Goal: Transaction & Acquisition: Purchase product/service

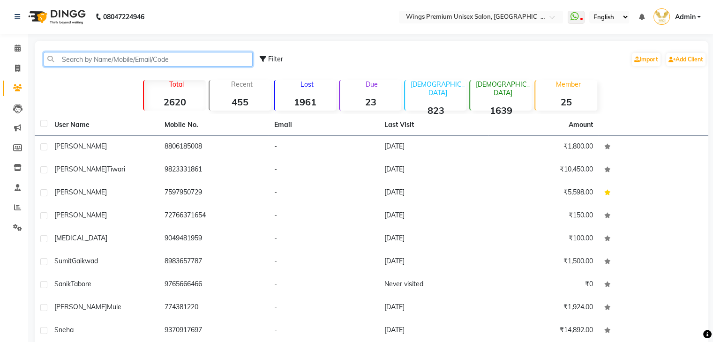
click at [76, 60] on input "text" at bounding box center [148, 59] width 209 height 15
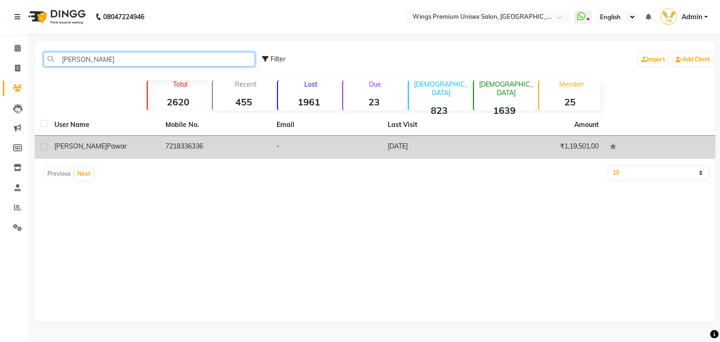
type input "[PERSON_NAME]"
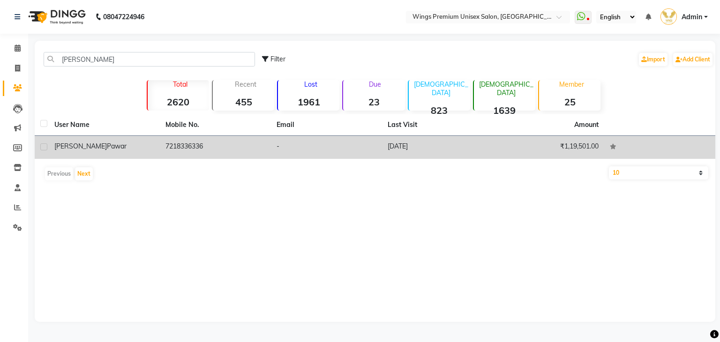
click at [70, 147] on span "[PERSON_NAME]" at bounding box center [80, 146] width 52 height 8
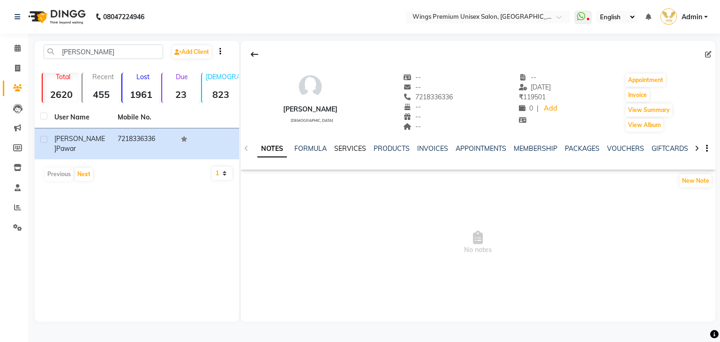
click at [347, 150] on link "SERVICES" at bounding box center [350, 148] width 32 height 8
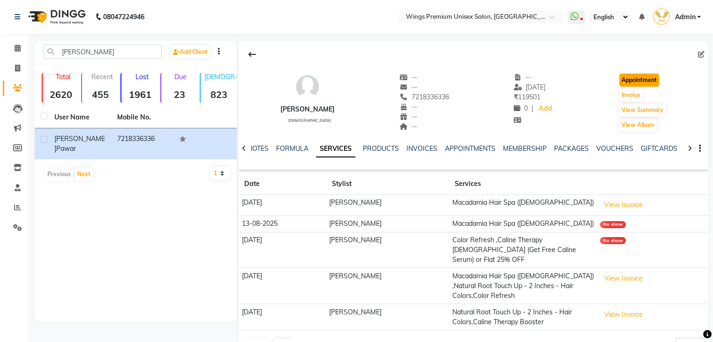
click at [637, 77] on button "Appointment" at bounding box center [639, 80] width 40 height 13
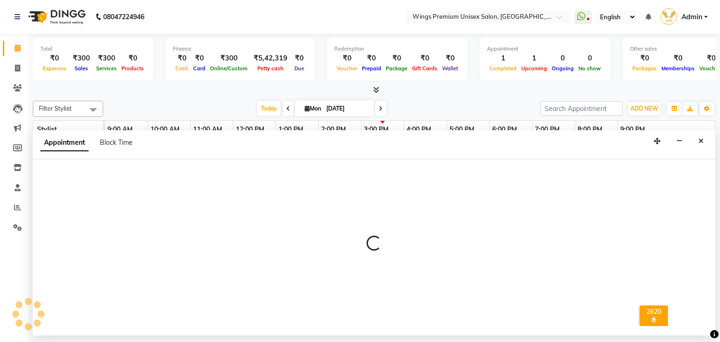
select select "600"
select select "tentative"
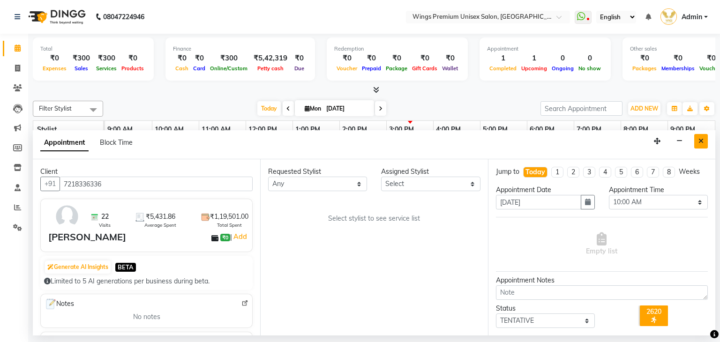
click at [704, 138] on button "Close" at bounding box center [701, 141] width 14 height 15
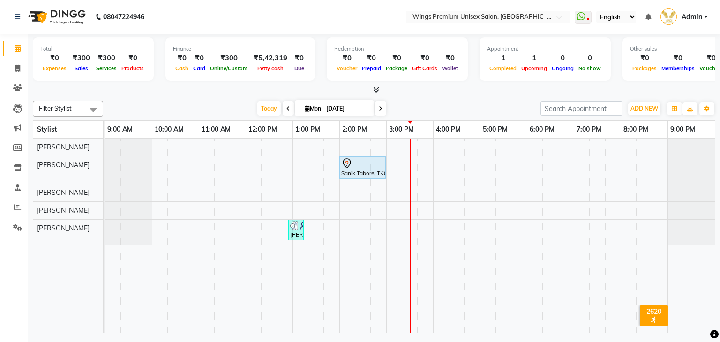
click at [311, 109] on span "Mon" at bounding box center [312, 108] width 21 height 7
select select "9"
select select "2025"
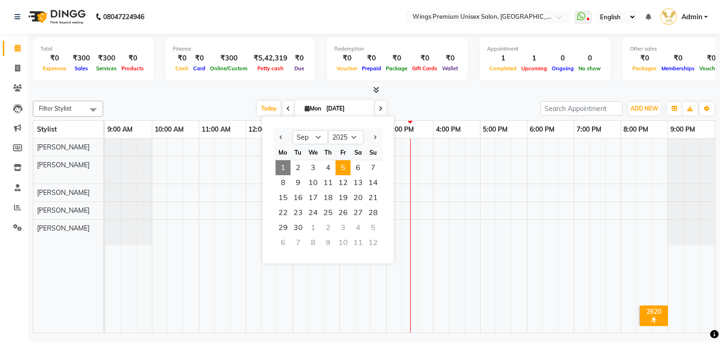
click at [340, 165] on span "5" at bounding box center [343, 167] width 15 height 15
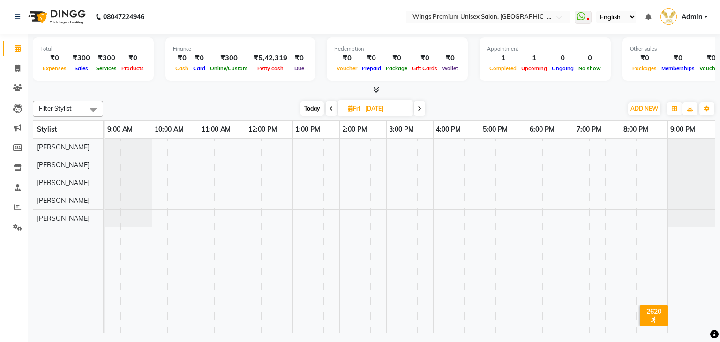
click at [420, 107] on icon at bounding box center [420, 109] width 4 height 6
click at [420, 107] on icon at bounding box center [421, 109] width 4 height 6
type input "[DATE]"
click at [350, 108] on icon at bounding box center [348, 108] width 5 height 6
select select "9"
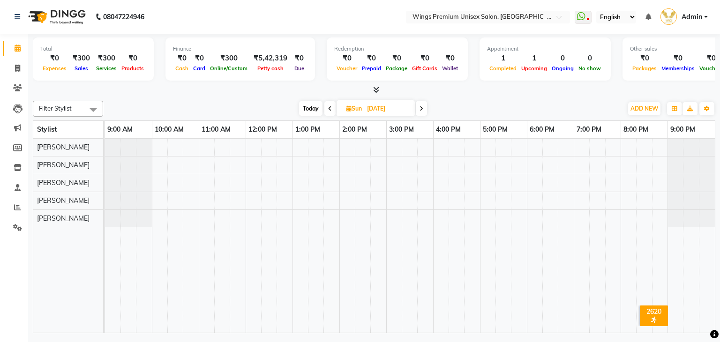
select select "2025"
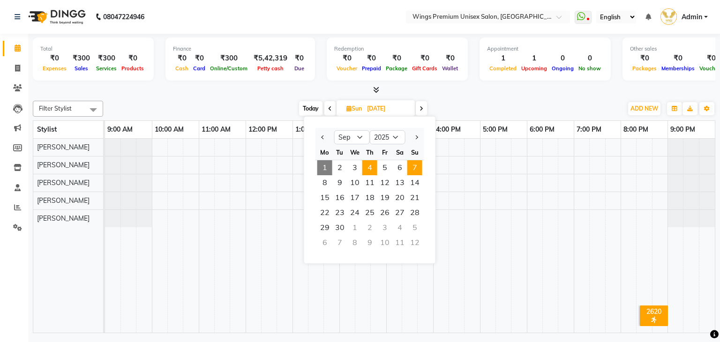
click at [369, 169] on span "4" at bounding box center [369, 167] width 15 height 15
type input "[DATE]"
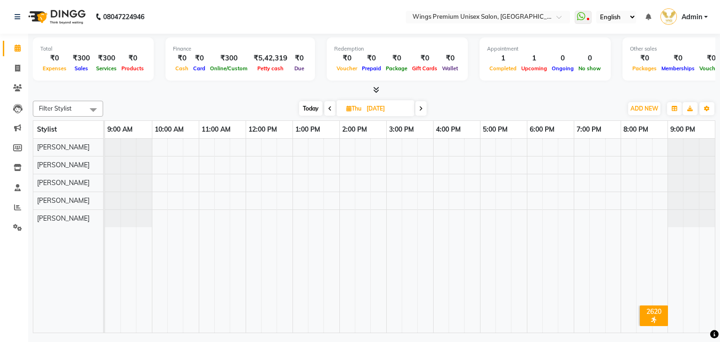
click at [359, 108] on span "Thu" at bounding box center [354, 108] width 20 height 7
select select "9"
select select "2025"
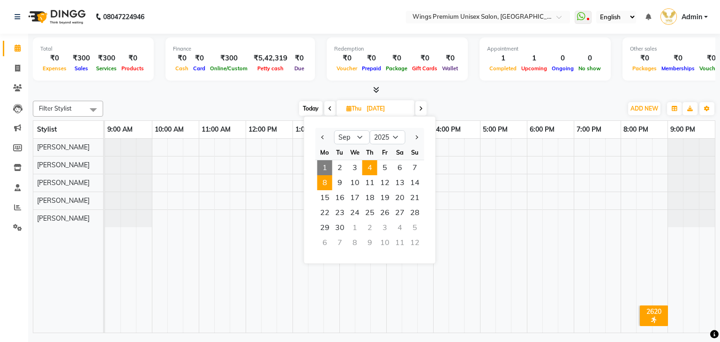
click at [329, 176] on span "8" at bounding box center [324, 182] width 15 height 15
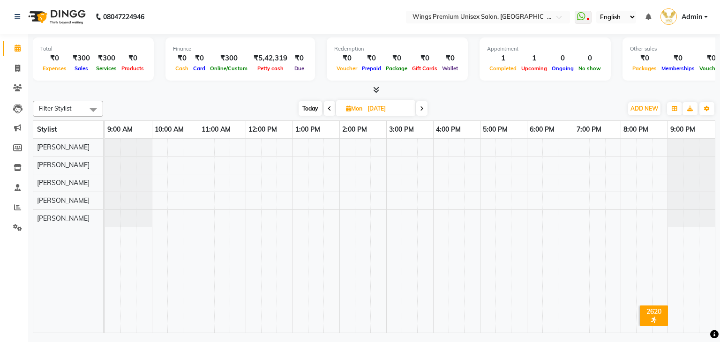
click at [419, 107] on span at bounding box center [421, 108] width 11 height 15
click at [422, 109] on icon at bounding box center [421, 109] width 4 height 6
click at [422, 109] on icon at bounding box center [422, 109] width 4 height 6
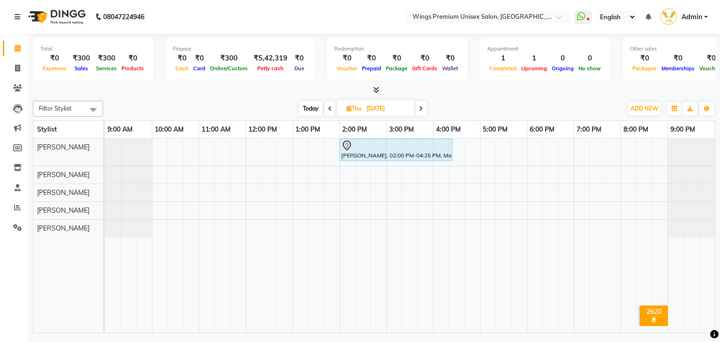
click at [422, 109] on icon at bounding box center [421, 109] width 4 height 6
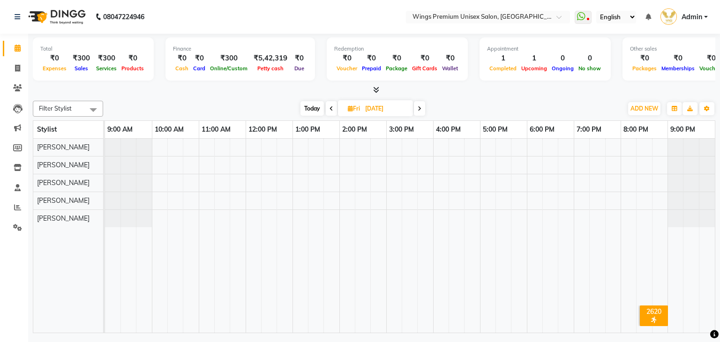
click at [422, 109] on span at bounding box center [419, 108] width 11 height 15
click at [421, 106] on icon at bounding box center [421, 109] width 4 height 6
click at [421, 106] on icon at bounding box center [422, 109] width 4 height 6
click at [421, 106] on icon at bounding box center [421, 109] width 4 height 6
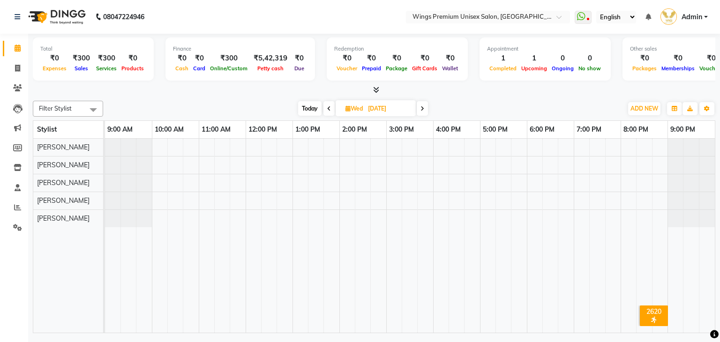
click at [421, 106] on icon at bounding box center [422, 109] width 4 height 6
click at [421, 106] on icon at bounding box center [421, 109] width 4 height 6
click at [421, 106] on icon at bounding box center [420, 109] width 4 height 6
click at [421, 106] on icon at bounding box center [421, 109] width 4 height 6
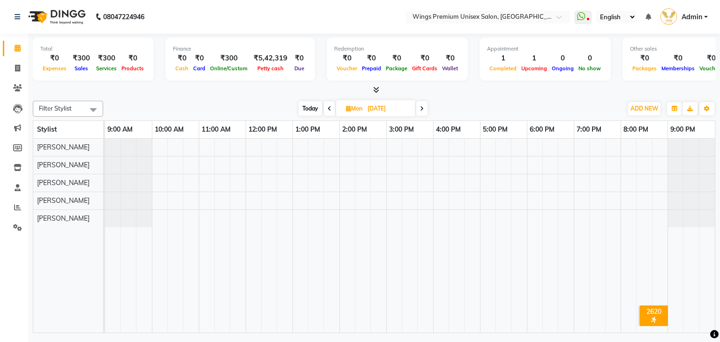
click at [421, 106] on icon at bounding box center [422, 109] width 4 height 6
click at [421, 106] on icon at bounding box center [421, 109] width 4 height 6
click at [421, 106] on icon at bounding box center [422, 109] width 4 height 6
click at [421, 106] on icon at bounding box center [421, 109] width 4 height 6
click at [421, 106] on icon at bounding box center [420, 109] width 4 height 6
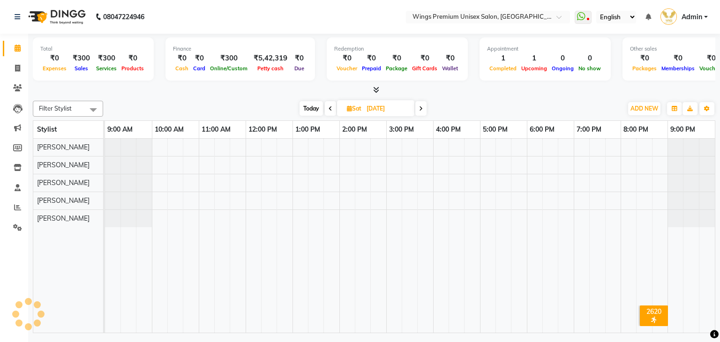
click at [421, 106] on icon at bounding box center [421, 109] width 4 height 6
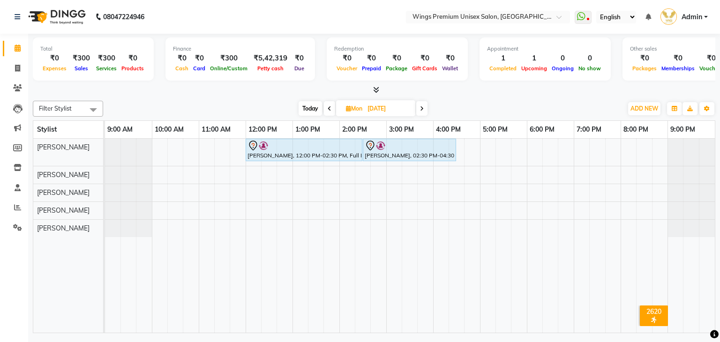
click at [424, 106] on icon at bounding box center [422, 109] width 4 height 6
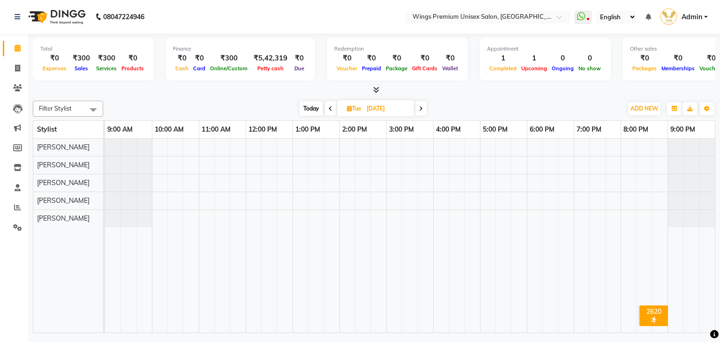
click at [424, 105] on span at bounding box center [420, 108] width 11 height 15
click at [424, 106] on icon at bounding box center [422, 109] width 4 height 6
click at [424, 105] on span at bounding box center [420, 108] width 11 height 15
click at [424, 105] on span at bounding box center [419, 108] width 11 height 15
click at [424, 105] on span at bounding box center [420, 108] width 11 height 15
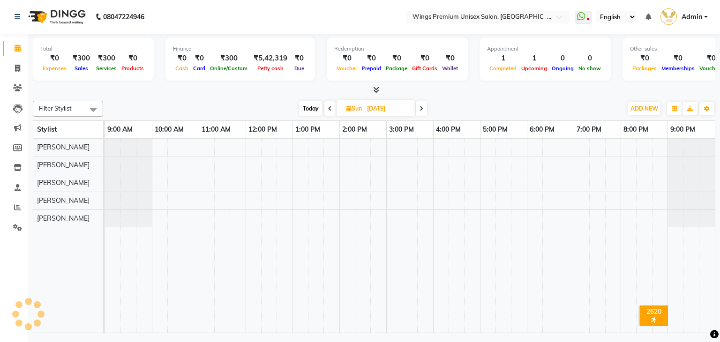
click at [424, 105] on span at bounding box center [421, 108] width 11 height 15
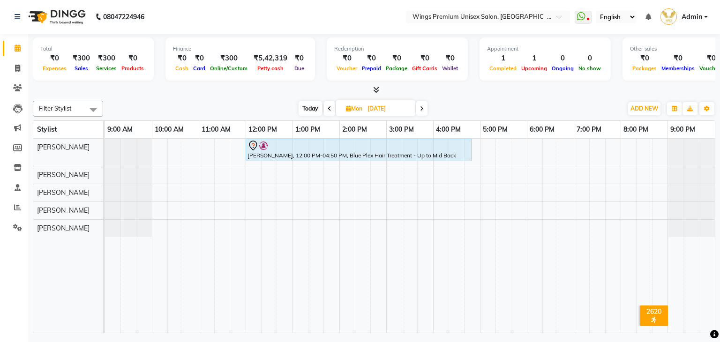
click at [307, 109] on span "Today" at bounding box center [310, 108] width 23 height 15
type input "[DATE]"
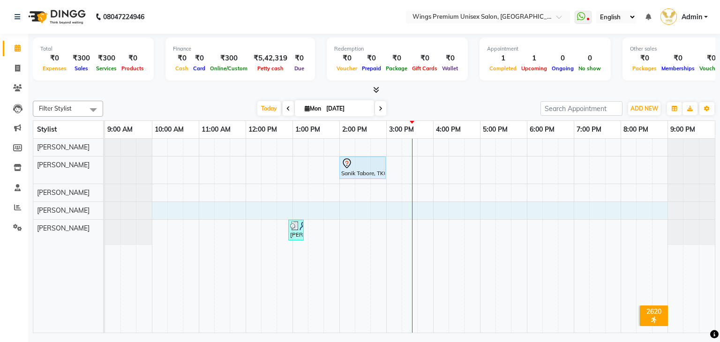
drag, startPoint x: 157, startPoint y: 206, endPoint x: 663, endPoint y: 207, distance: 506.2
click at [663, 207] on div "Sanik Tabore, TK01, 02:00 PM-03:00 PM, Caline Therapy [DEMOGRAPHIC_DATA] (Get F…" at bounding box center [410, 236] width 610 height 194
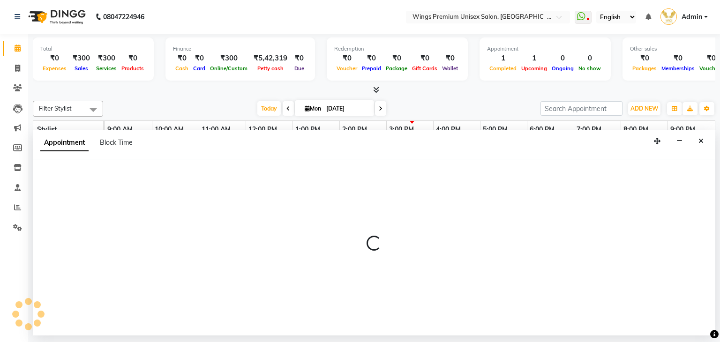
select select "82124"
select select "600"
select select "tentative"
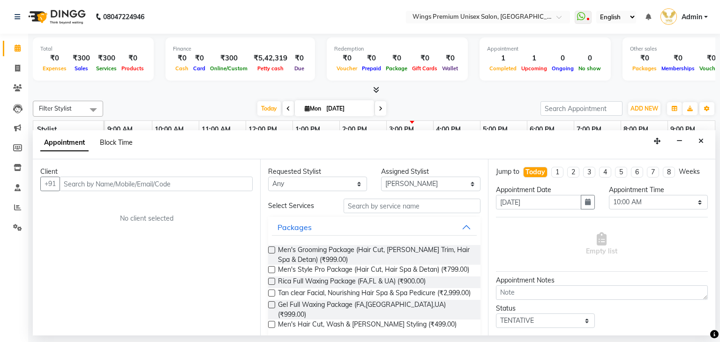
click at [115, 145] on span "Block Time" at bounding box center [116, 142] width 33 height 8
select select "82124"
select select "600"
select select "1260"
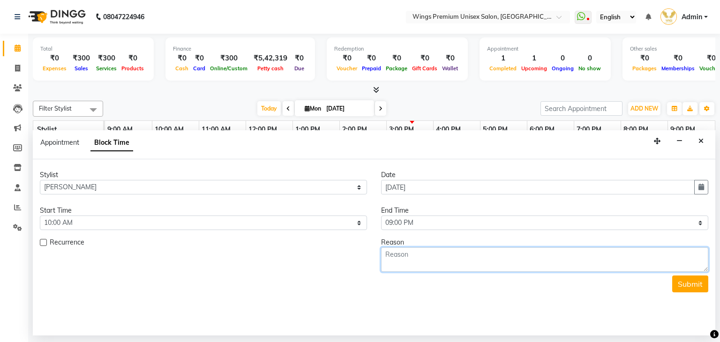
click at [396, 259] on textarea at bounding box center [544, 259] width 327 height 24
type textarea "Week Off"
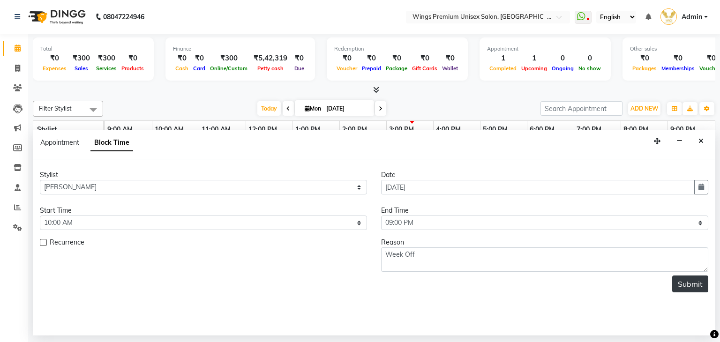
click at [695, 289] on button "Submit" at bounding box center [690, 284] width 36 height 17
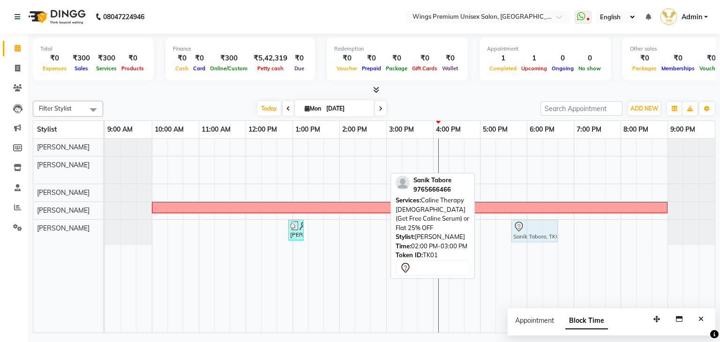
drag, startPoint x: 349, startPoint y: 168, endPoint x: 518, endPoint y: 228, distance: 179.5
click at [518, 228] on tbody "Sanik Tabore, TK01, 02:00 PM-03:00 PM, Caline Therapy [DEMOGRAPHIC_DATA] (Get F…" at bounding box center [410, 192] width 610 height 106
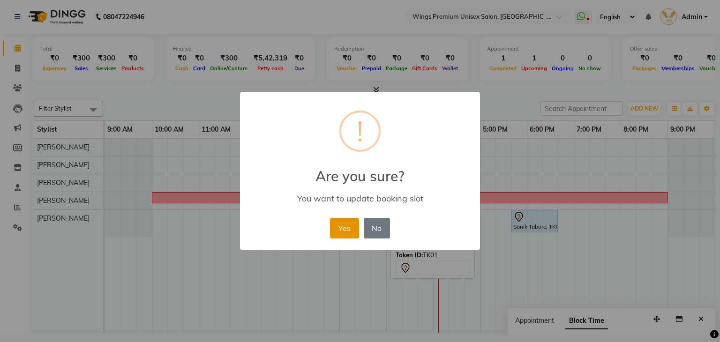
click at [339, 227] on button "Yes" at bounding box center [344, 228] width 29 height 21
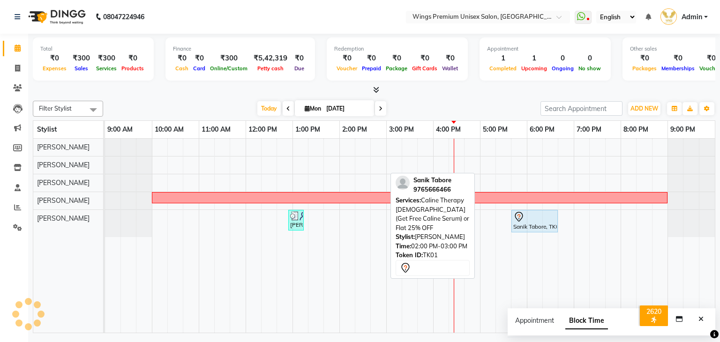
click at [422, 112] on div "[DATE] [DATE]" at bounding box center [322, 109] width 428 height 14
click at [20, 227] on icon at bounding box center [17, 227] width 9 height 7
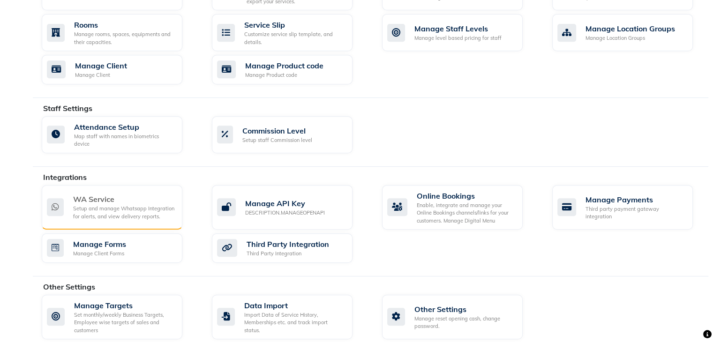
scroll to position [418, 0]
click at [87, 194] on div "WA Service" at bounding box center [124, 199] width 102 height 11
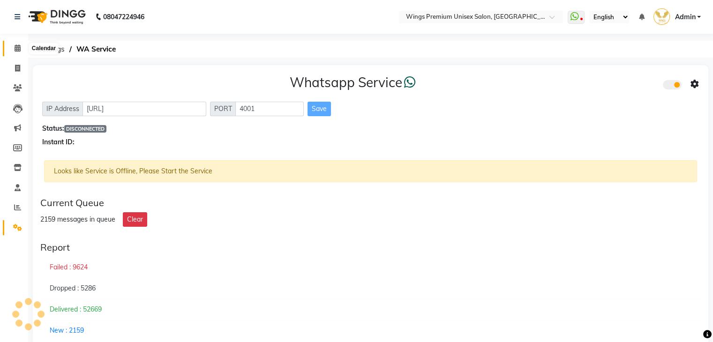
click at [19, 50] on icon at bounding box center [18, 48] width 6 height 7
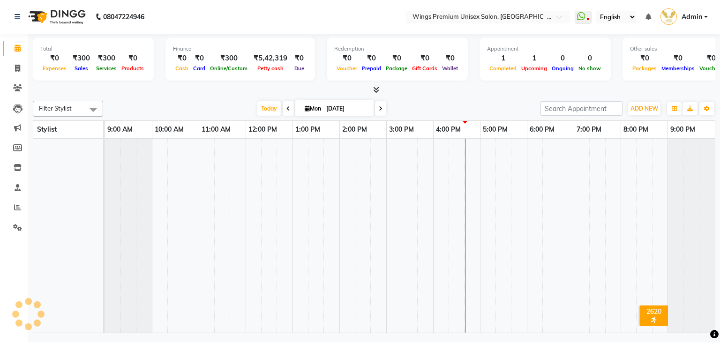
click at [225, 108] on div "[DATE] [DATE]" at bounding box center [322, 109] width 428 height 14
click at [270, 108] on span "Today" at bounding box center [268, 108] width 23 height 15
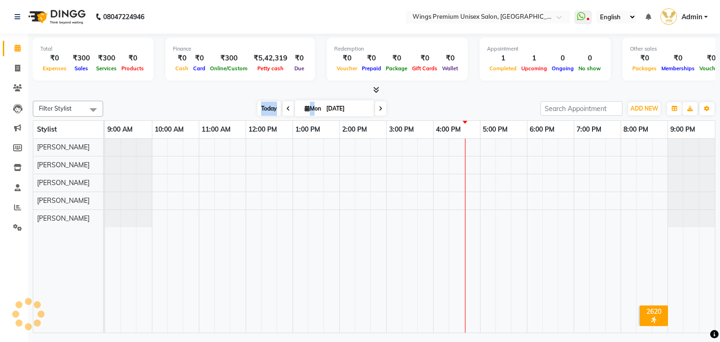
click at [270, 108] on span "Today" at bounding box center [268, 108] width 23 height 15
click at [432, 101] on div "Filter Stylist Select All [PERSON_NAME] [PERSON_NAME] [PERSON_NAME] Shruti Pand…" at bounding box center [374, 109] width 682 height 16
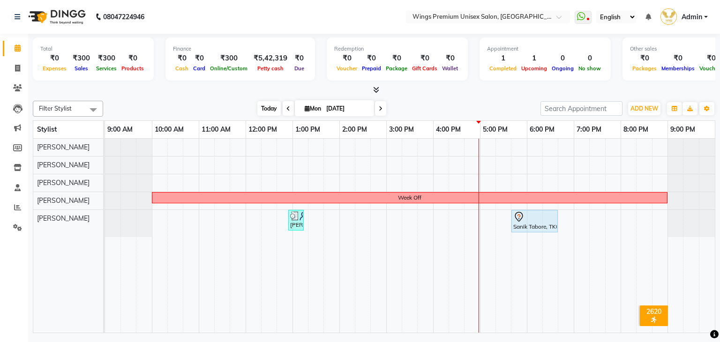
click at [266, 104] on span "Today" at bounding box center [268, 108] width 23 height 15
click at [418, 102] on div "[DATE] [DATE]" at bounding box center [322, 109] width 428 height 14
click at [632, 111] on span "ADD NEW" at bounding box center [644, 108] width 28 height 7
click at [616, 135] on link "Add Invoice" at bounding box center [623, 138] width 74 height 12
select select "674"
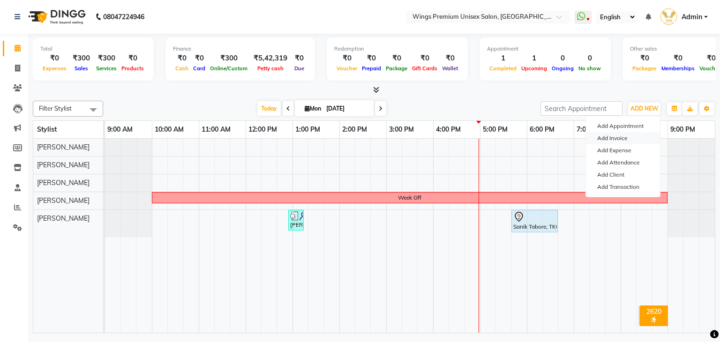
select select "service"
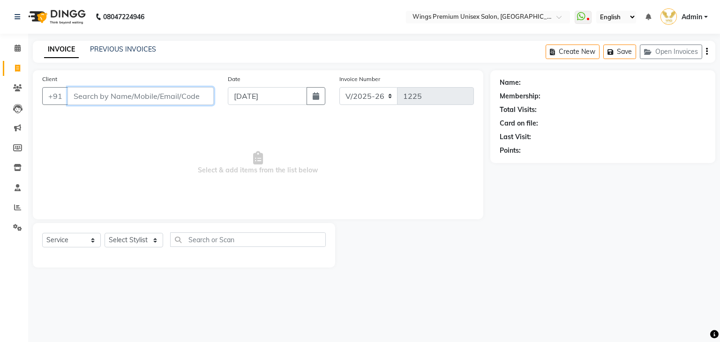
click at [186, 94] on input "Client" at bounding box center [140, 96] width 146 height 18
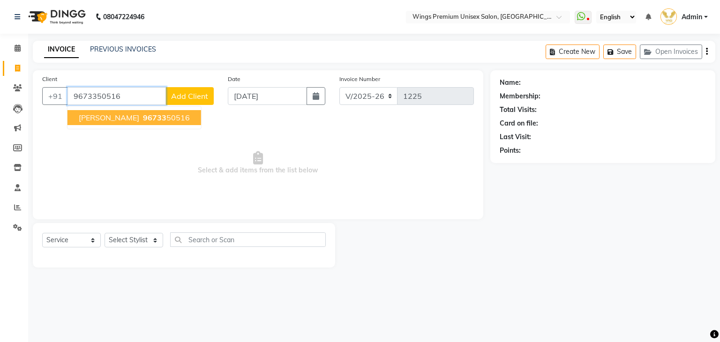
type input "9673350516"
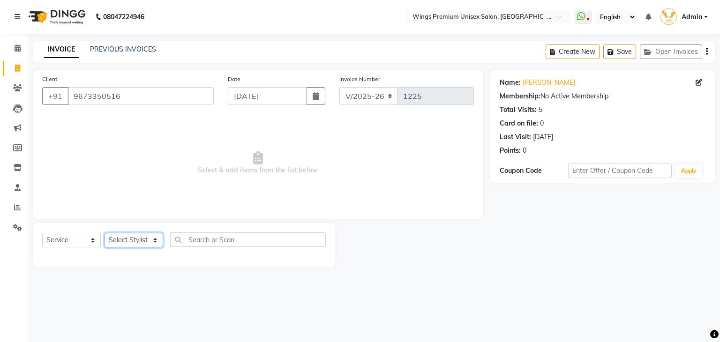
click at [127, 239] on select "Select Stylist [PERSON_NAME] [PERSON_NAME] Front Desk [PERSON_NAME] Shruti Pand…" at bounding box center [134, 240] width 59 height 15
select select "72458"
click at [105, 233] on select "Select Stylist [PERSON_NAME] [PERSON_NAME] Front Desk [PERSON_NAME] Shruti Pand…" at bounding box center [134, 240] width 59 height 15
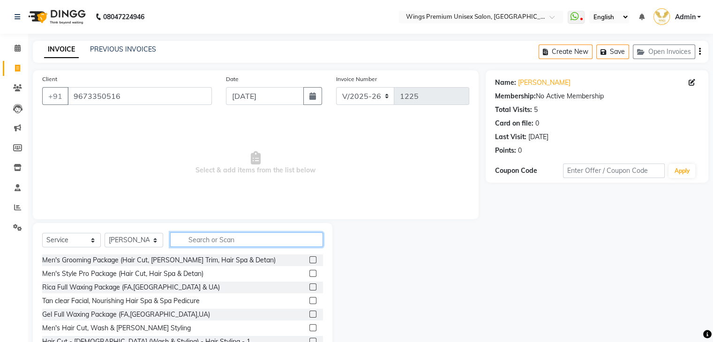
click at [229, 238] on input "text" at bounding box center [246, 239] width 153 height 15
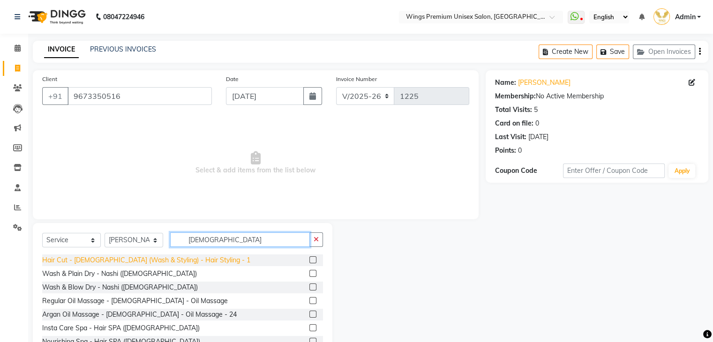
type input "[DEMOGRAPHIC_DATA]"
click at [184, 261] on div "Hair Cut - [DEMOGRAPHIC_DATA] (Wash & Styling) - Hair Styling - 1" at bounding box center [146, 260] width 208 height 10
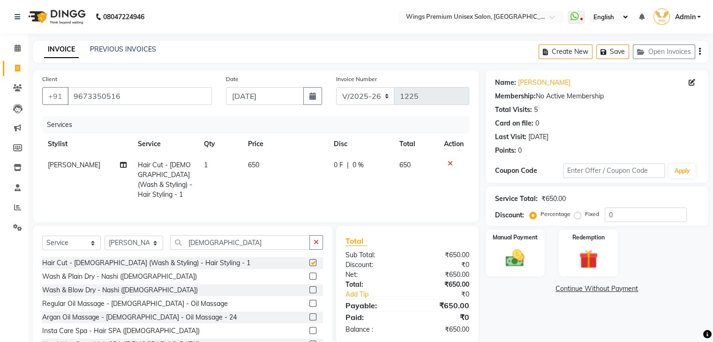
checkbox input "false"
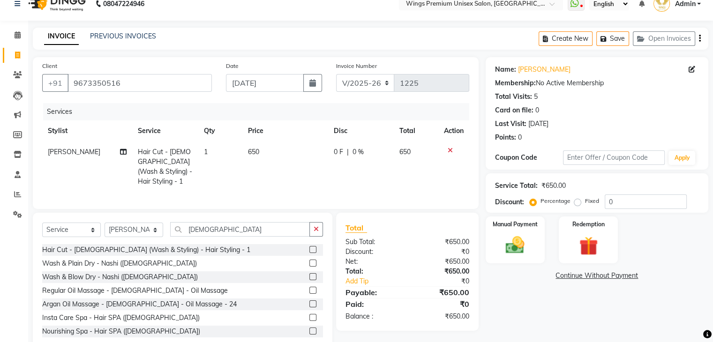
scroll to position [34, 0]
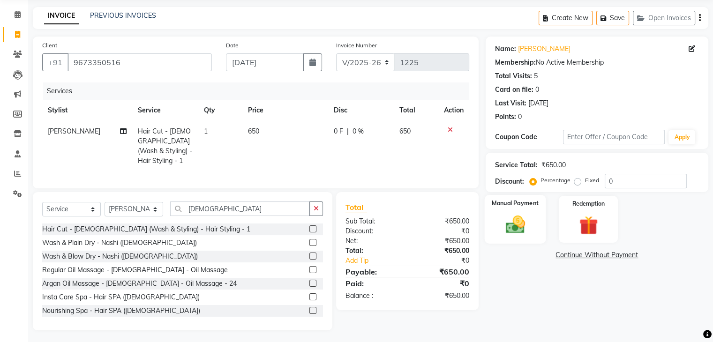
click at [516, 226] on img at bounding box center [514, 225] width 31 height 22
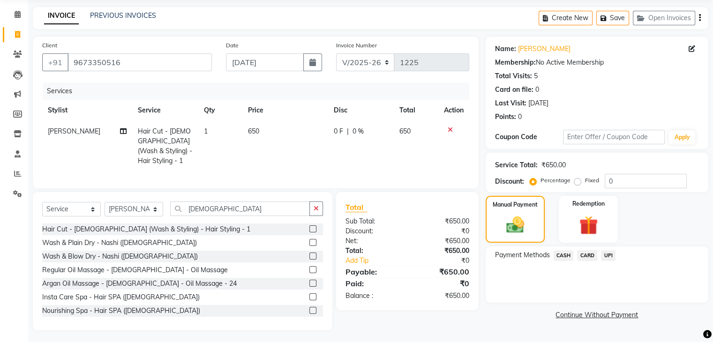
click at [611, 254] on span "UPI" at bounding box center [608, 255] width 15 height 11
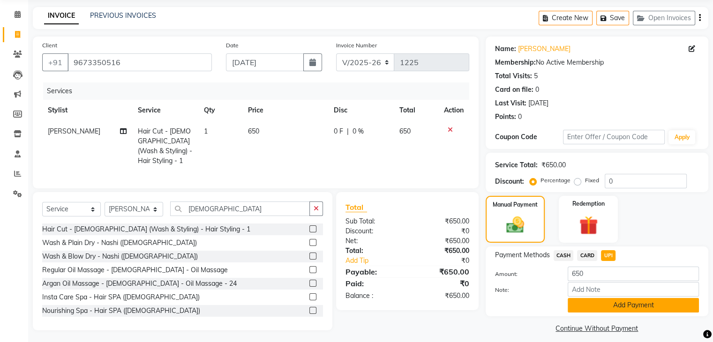
click at [601, 306] on button "Add Payment" at bounding box center [633, 305] width 131 height 15
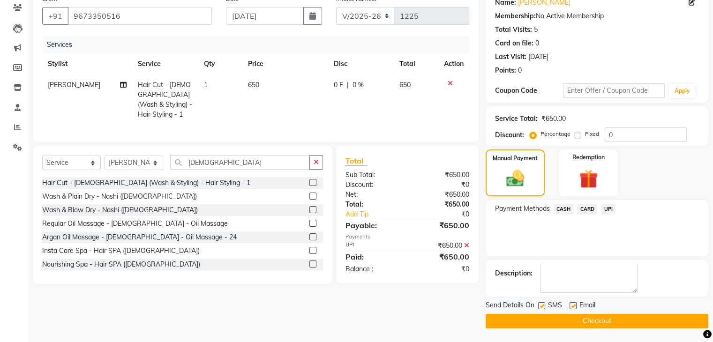
click at [598, 318] on button "Checkout" at bounding box center [597, 321] width 223 height 15
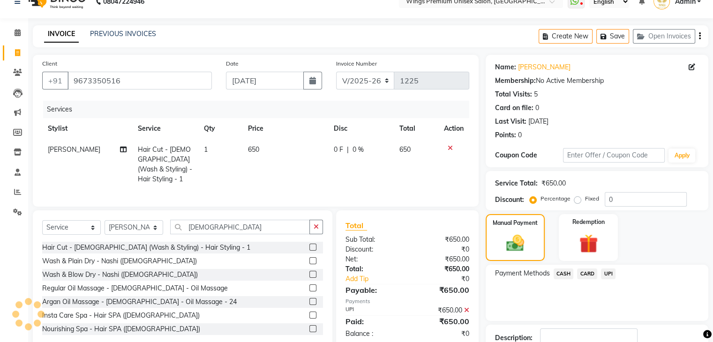
scroll to position [0, 0]
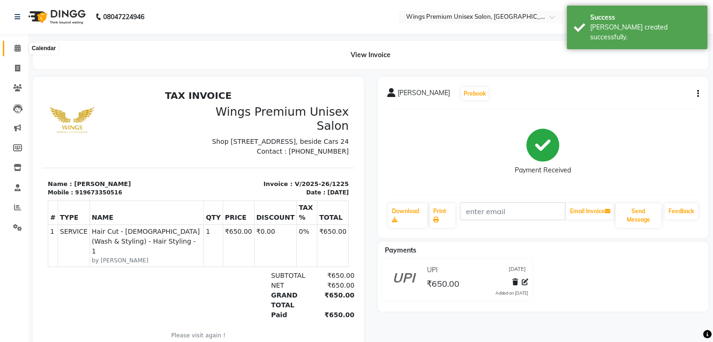
click at [15, 49] on icon at bounding box center [18, 48] width 6 height 7
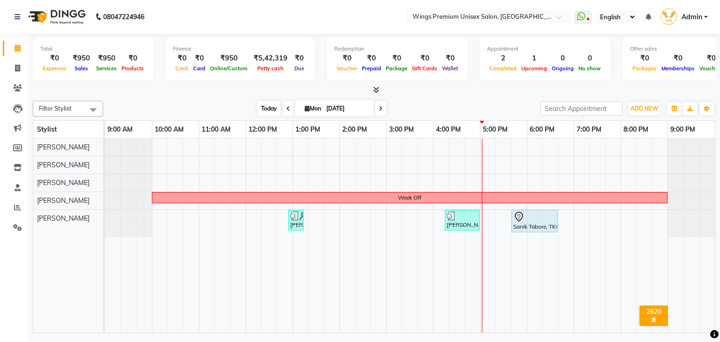
click at [263, 111] on span "Today" at bounding box center [268, 108] width 23 height 15
click at [221, 103] on div "[DATE] [DATE]" at bounding box center [322, 109] width 428 height 14
click at [446, 106] on div "[DATE] [DATE]" at bounding box center [322, 109] width 428 height 14
click at [22, 86] on span at bounding box center [17, 88] width 16 height 11
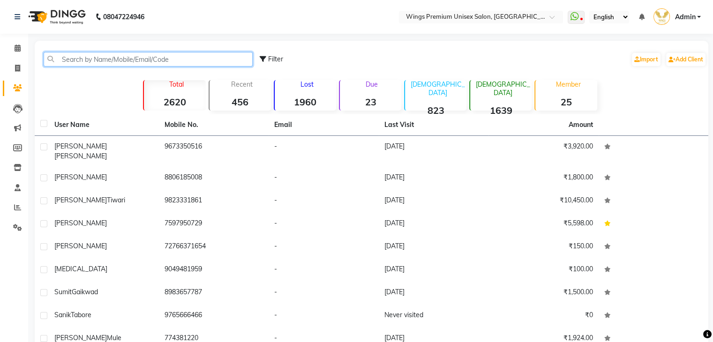
click at [75, 53] on input "text" at bounding box center [148, 59] width 209 height 15
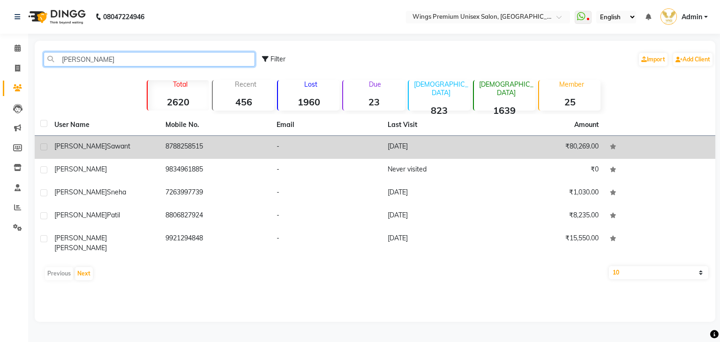
type input "[PERSON_NAME]"
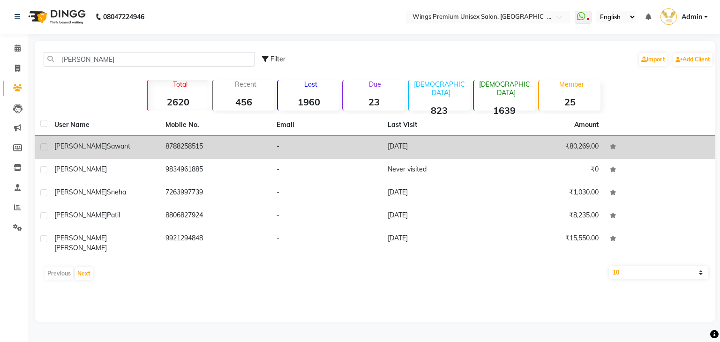
click at [107, 148] on span "Sawant" at bounding box center [118, 146] width 23 height 8
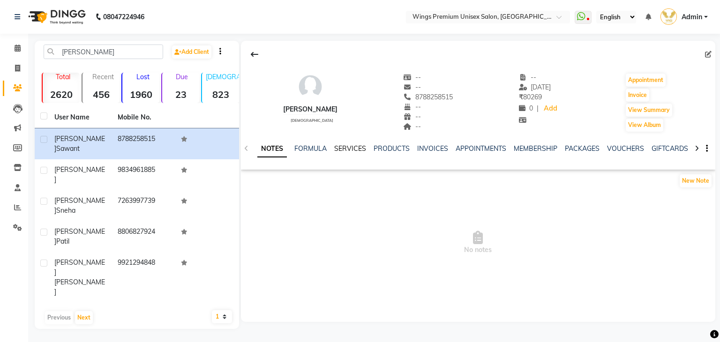
click at [353, 147] on link "SERVICES" at bounding box center [350, 148] width 32 height 8
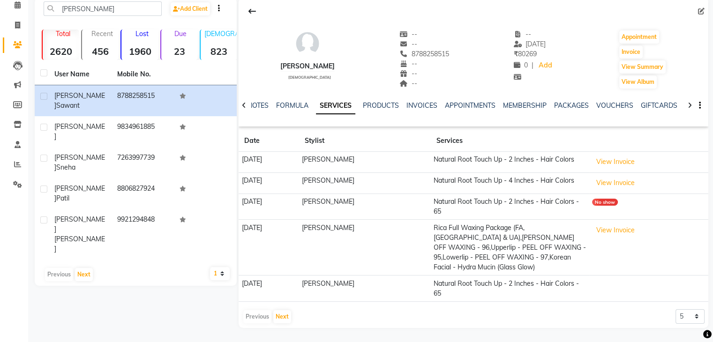
scroll to position [62, 0]
click at [691, 316] on select "5 10 50 100 500" at bounding box center [689, 316] width 29 height 15
select select "100"
click at [675, 309] on select "5 10 50 100 500" at bounding box center [689, 316] width 29 height 15
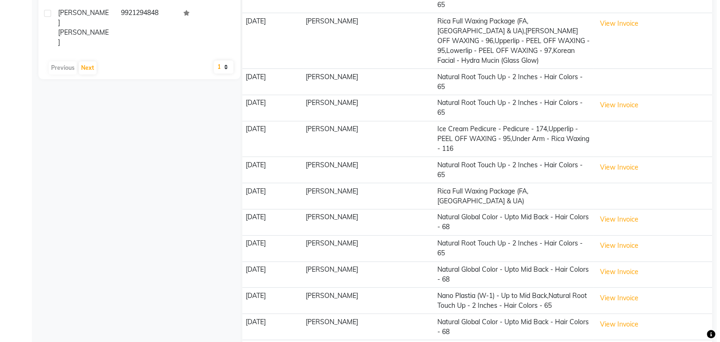
scroll to position [297, 0]
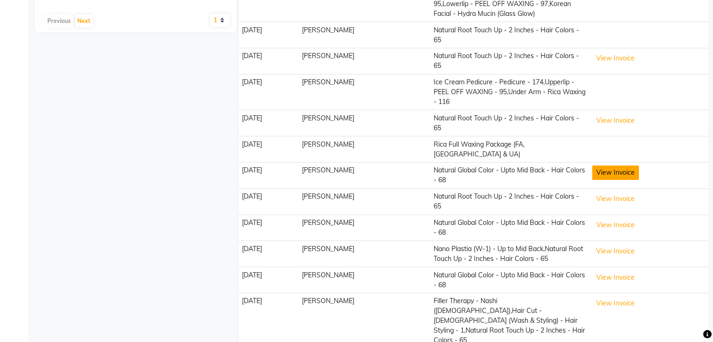
click at [637, 179] on button "View Invoice" at bounding box center [615, 172] width 47 height 15
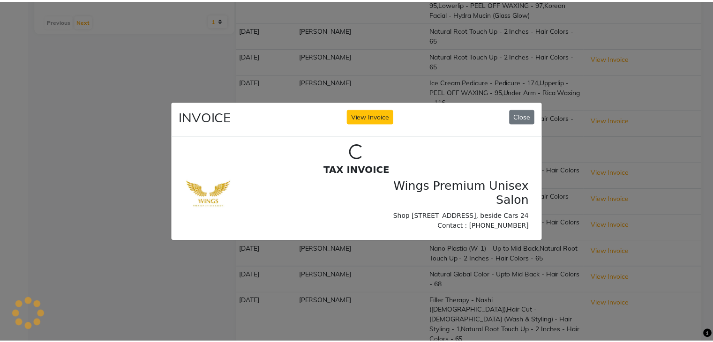
scroll to position [0, 0]
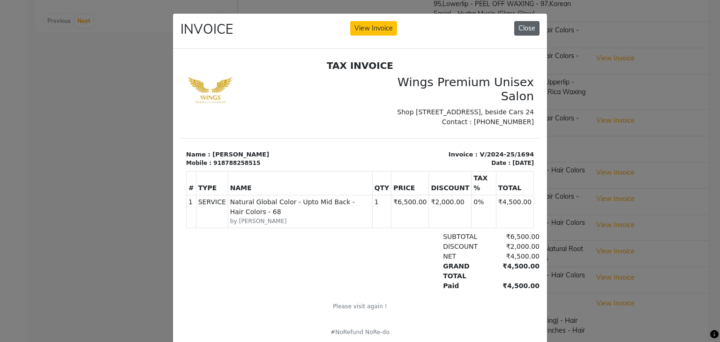
click at [527, 26] on button "Close" at bounding box center [526, 28] width 25 height 15
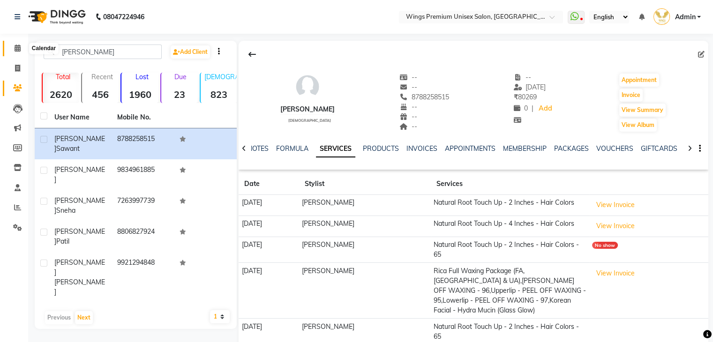
click at [18, 51] on icon at bounding box center [18, 48] width 6 height 7
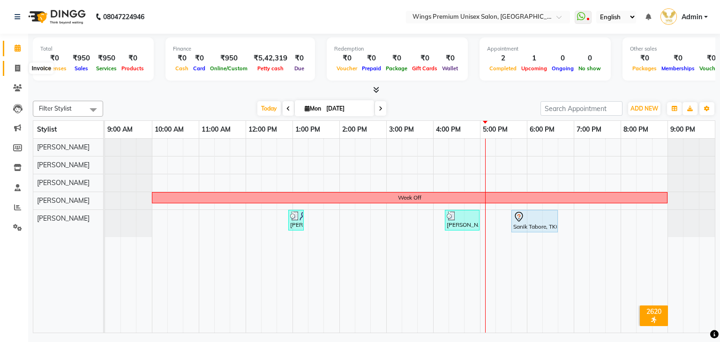
click at [21, 70] on span at bounding box center [17, 68] width 16 height 11
select select "service"
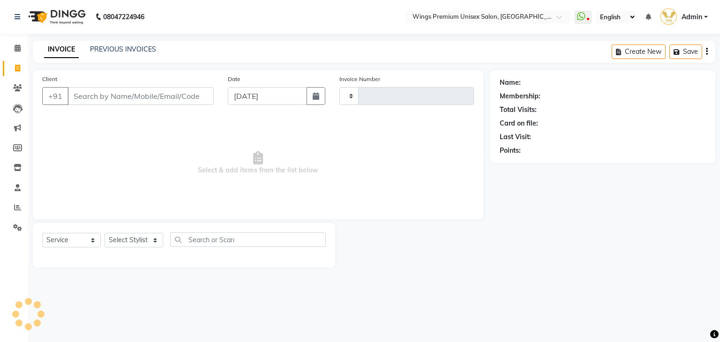
type input "1226"
select select "674"
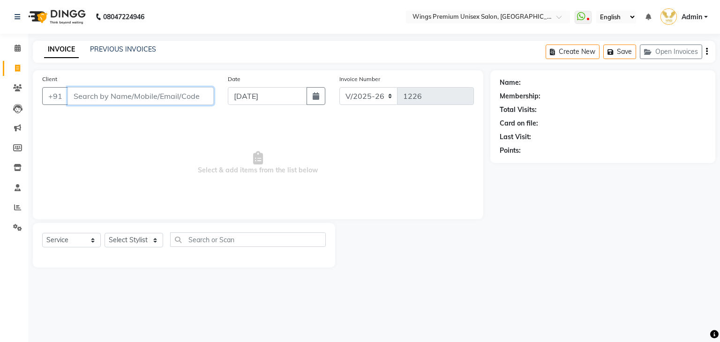
click at [100, 93] on input "Client" at bounding box center [140, 96] width 146 height 18
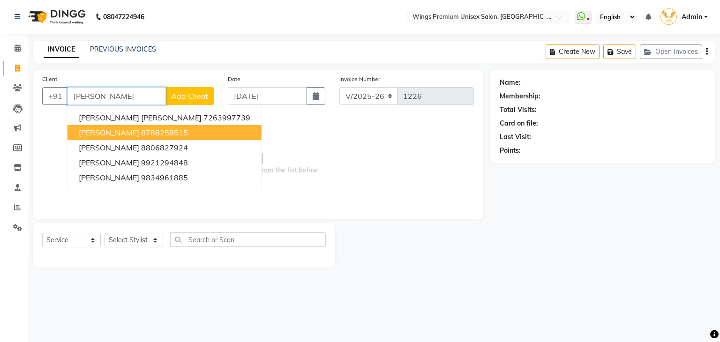
click at [155, 131] on ngb-highlight "8788258515" at bounding box center [164, 132] width 47 height 9
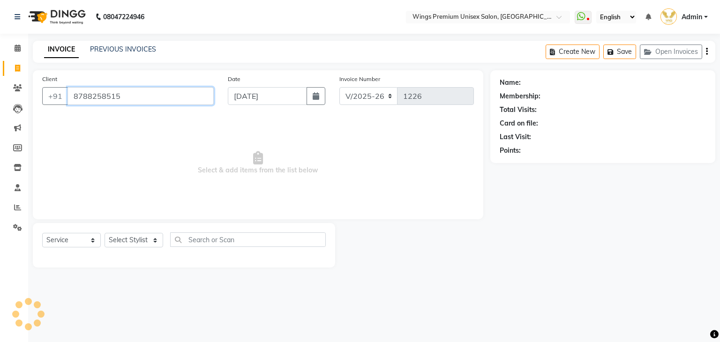
type input "8788258515"
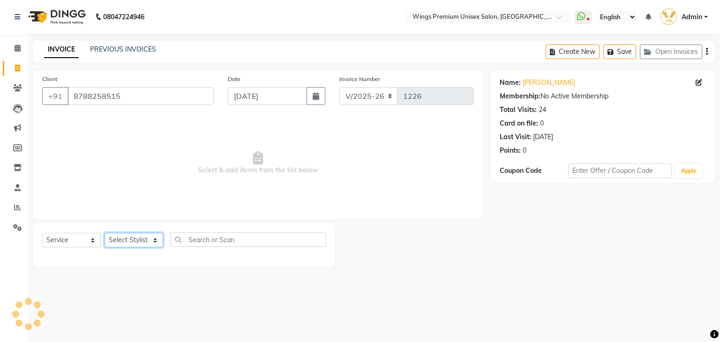
click at [121, 242] on select "Select Stylist [PERSON_NAME] [PERSON_NAME] Front Desk [PERSON_NAME] Shruti Pand…" at bounding box center [134, 240] width 59 height 15
select select "43416"
click at [105, 233] on select "Select Stylist [PERSON_NAME] [PERSON_NAME] Front Desk [PERSON_NAME] Shruti Pand…" at bounding box center [134, 240] width 59 height 15
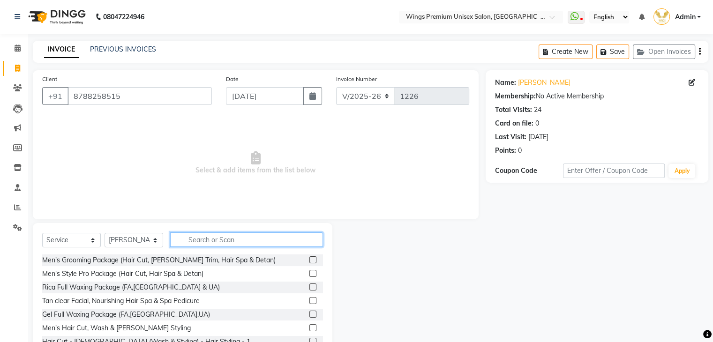
click at [213, 240] on input "text" at bounding box center [246, 239] width 153 height 15
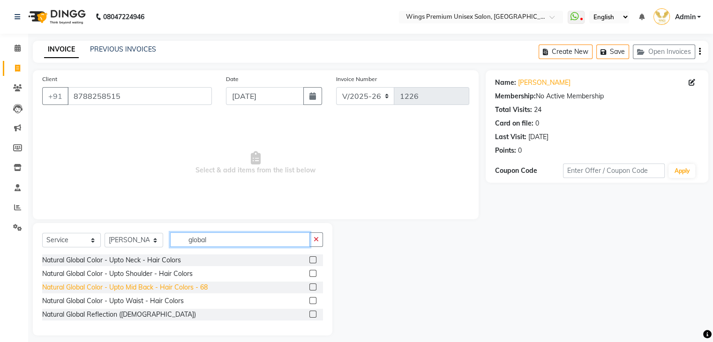
type input "global"
click at [171, 290] on div "Natural Global Color - Upto Mid Back - Hair Colors - 68" at bounding box center [124, 288] width 165 height 10
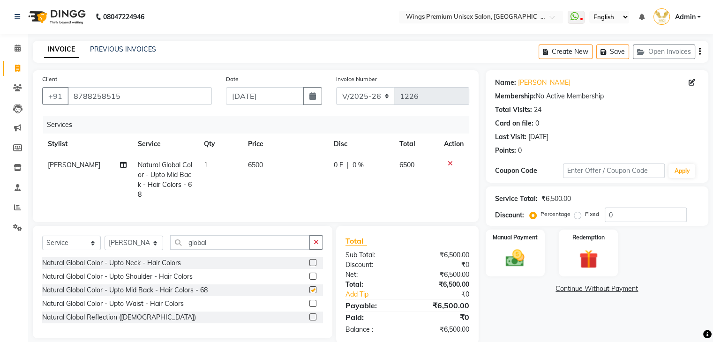
checkbox input "false"
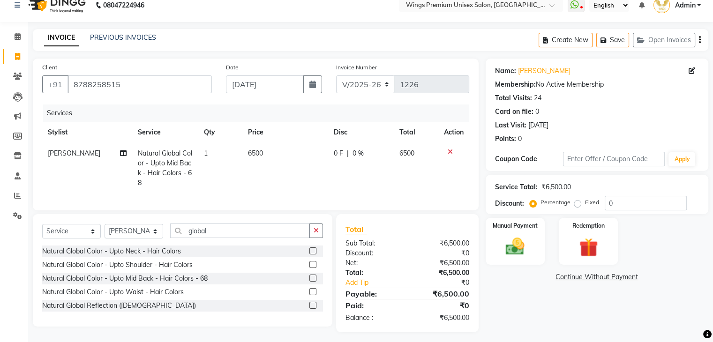
scroll to position [23, 0]
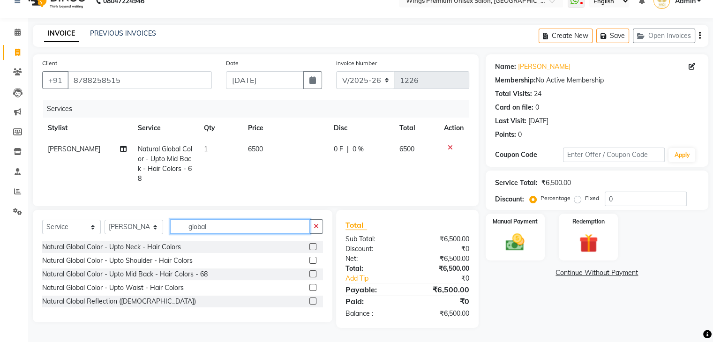
click at [198, 224] on input "global" at bounding box center [240, 226] width 140 height 15
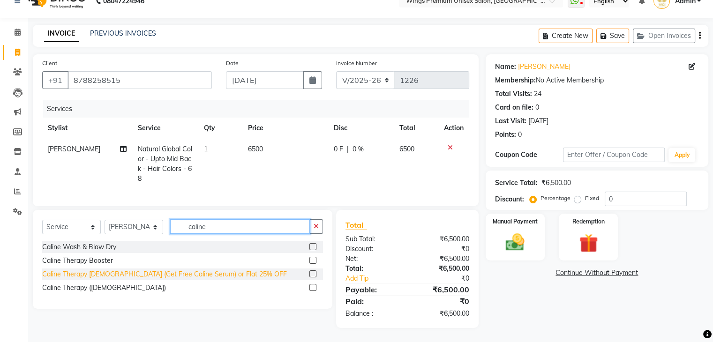
type input "caline"
click at [79, 276] on div "Caline Therapy [DEMOGRAPHIC_DATA] (Get Free Caline Serum) or Flat 25% OFF" at bounding box center [164, 274] width 245 height 10
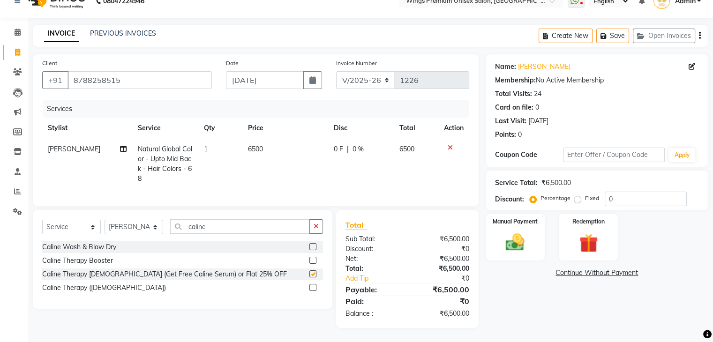
checkbox input "false"
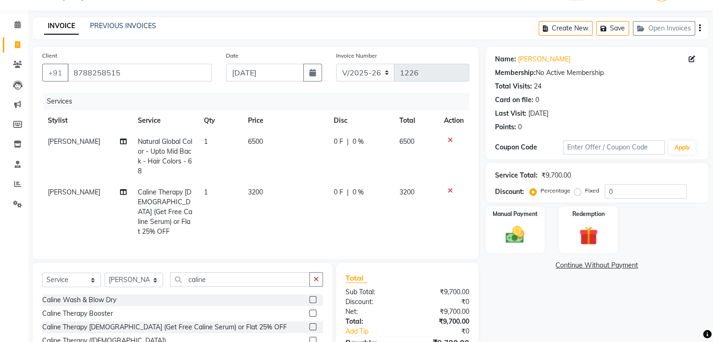
click at [357, 191] on span "0 %" at bounding box center [357, 192] width 11 height 10
select select "43416"
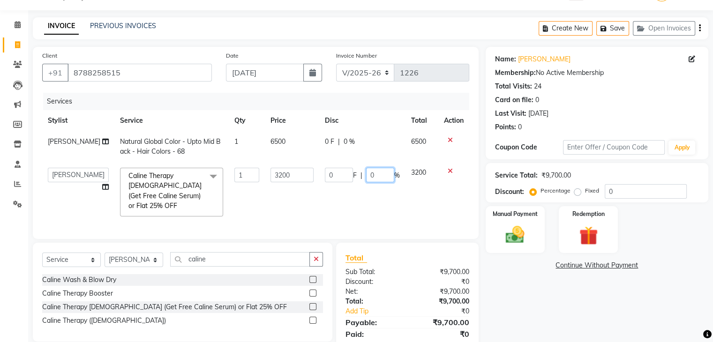
click at [379, 175] on input "0" at bounding box center [380, 175] width 28 height 15
type input "025"
click at [406, 186] on td "3200" at bounding box center [421, 192] width 33 height 60
select select "43416"
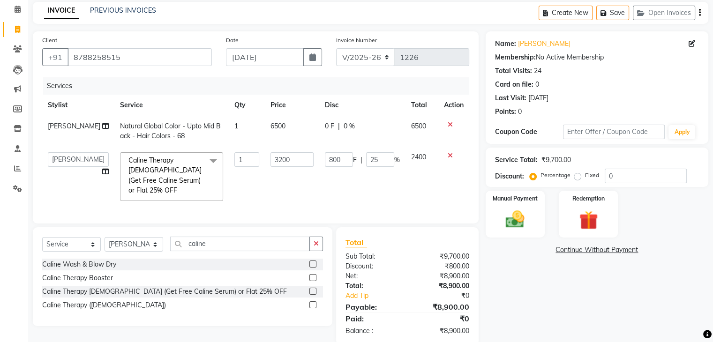
scroll to position [53, 0]
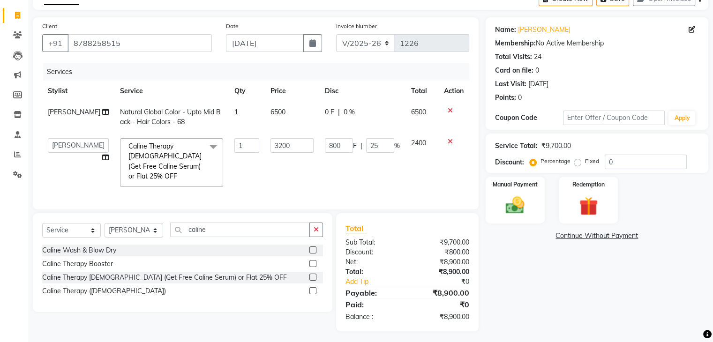
click at [325, 112] on span "0 F" at bounding box center [329, 112] width 9 height 10
select select "43416"
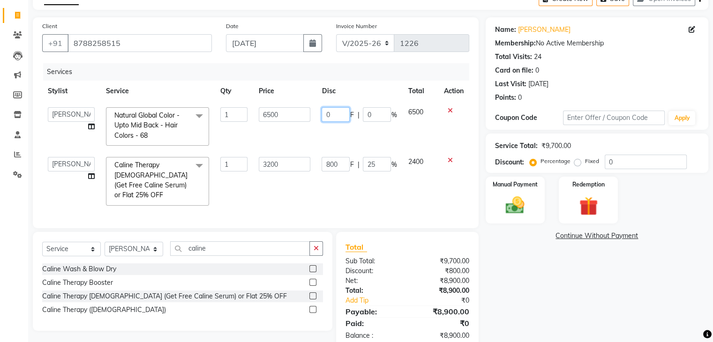
click at [330, 113] on input "0" at bounding box center [336, 114] width 28 height 15
type input "02000"
click at [345, 144] on tbody "[PERSON_NAME] [PERSON_NAME] Front Desk [PERSON_NAME] Shruti Panda [PERSON_NAME]…" at bounding box center [255, 157] width 427 height 110
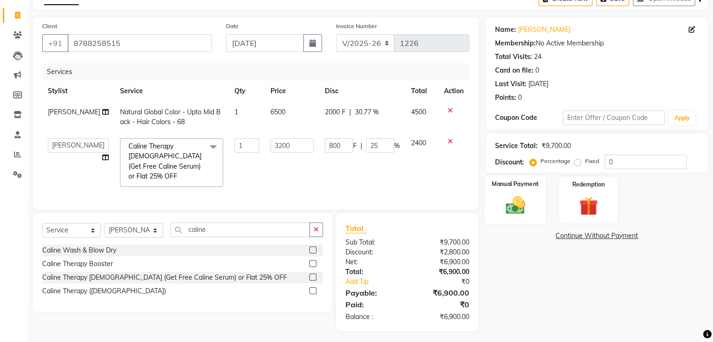
click at [506, 211] on img at bounding box center [514, 205] width 31 height 22
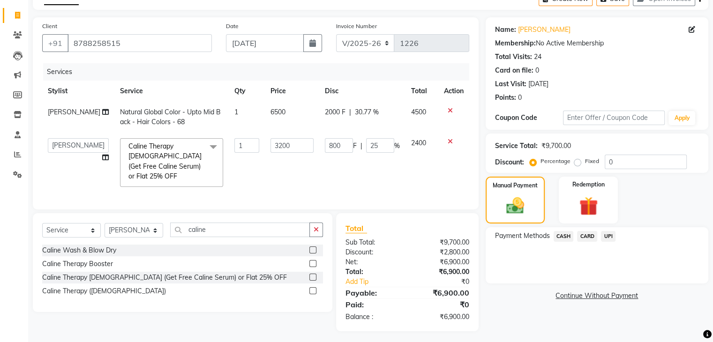
click at [610, 236] on span "UPI" at bounding box center [608, 236] width 15 height 11
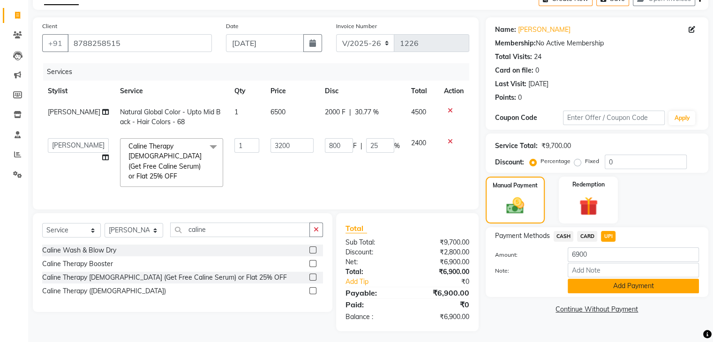
click at [624, 291] on button "Add Payment" at bounding box center [633, 286] width 131 height 15
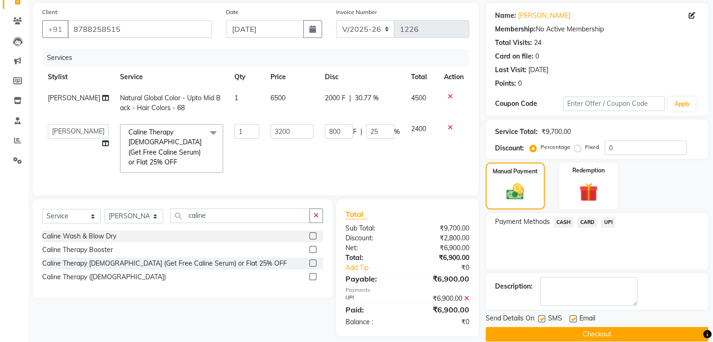
scroll to position [80, 0]
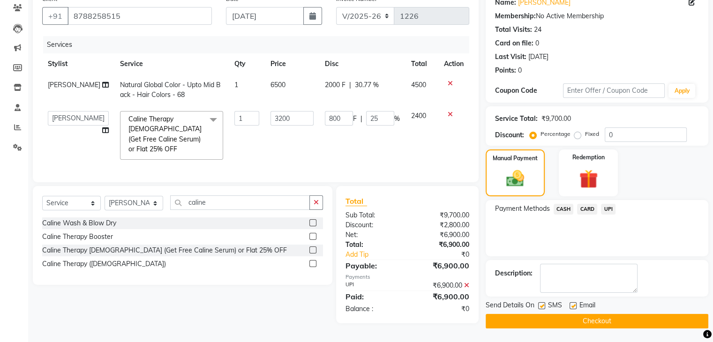
click at [588, 322] on button "Checkout" at bounding box center [597, 321] width 223 height 15
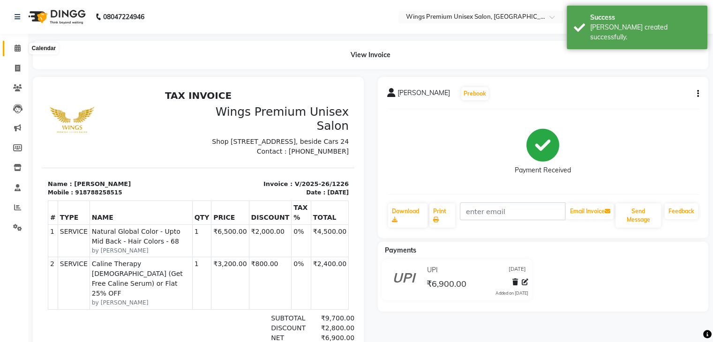
click at [14, 47] on span at bounding box center [17, 48] width 16 height 11
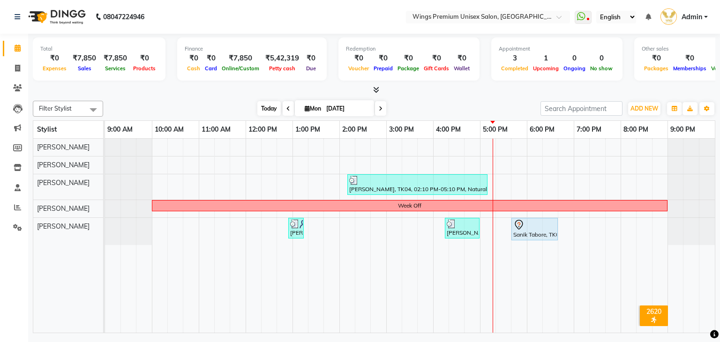
click at [265, 110] on span "Today" at bounding box center [268, 108] width 23 height 15
click at [406, 110] on div "[DATE] [DATE]" at bounding box center [322, 109] width 428 height 14
click at [270, 111] on span "Today" at bounding box center [268, 108] width 23 height 15
click at [451, 103] on div "[DATE] [DATE]" at bounding box center [322, 109] width 428 height 14
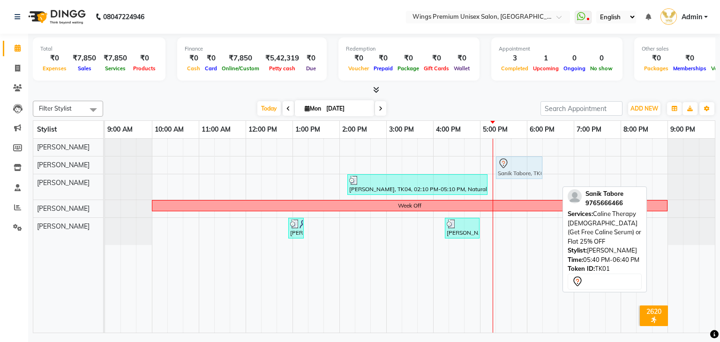
drag, startPoint x: 532, startPoint y: 231, endPoint x: 510, endPoint y: 171, distance: 63.5
click at [510, 171] on tbody "Sanik Tabore, TK01, 05:40 PM-06:40 PM, Caline Therapy [DEMOGRAPHIC_DATA] (Get F…" at bounding box center [410, 192] width 610 height 106
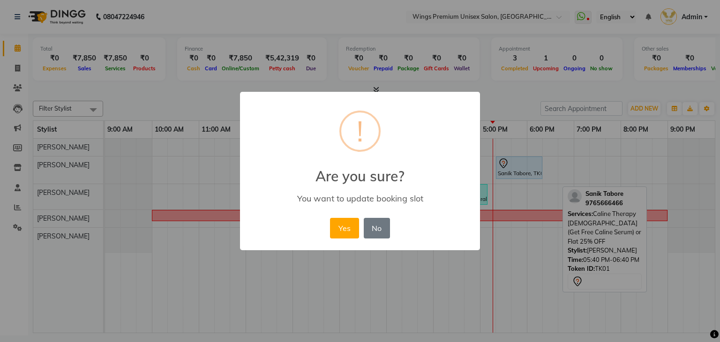
click button "Yes" at bounding box center [344, 228] width 29 height 21
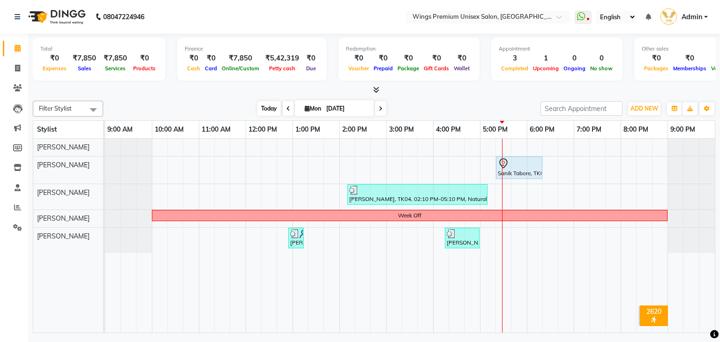
click at [262, 107] on span "Today" at bounding box center [268, 108] width 23 height 15
click at [236, 104] on div "[DATE] [DATE]" at bounding box center [322, 109] width 428 height 14
click at [428, 109] on div "[DATE] [DATE]" at bounding box center [322, 109] width 428 height 14
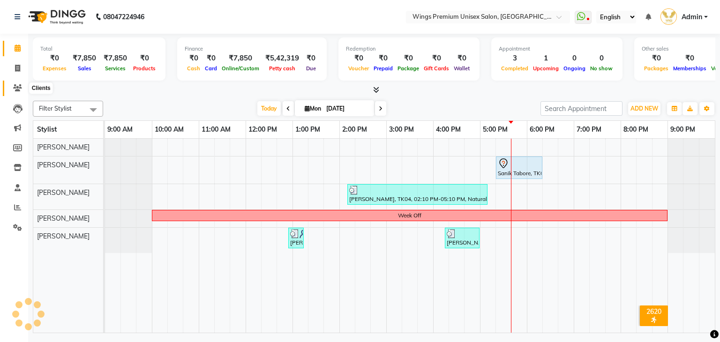
click at [19, 87] on icon at bounding box center [17, 87] width 9 height 7
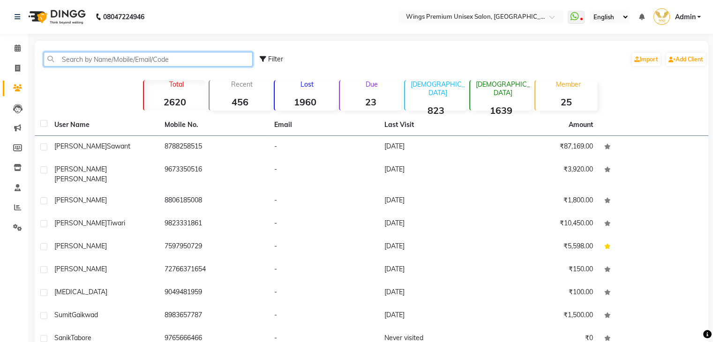
click at [142, 63] on input "text" at bounding box center [148, 59] width 209 height 15
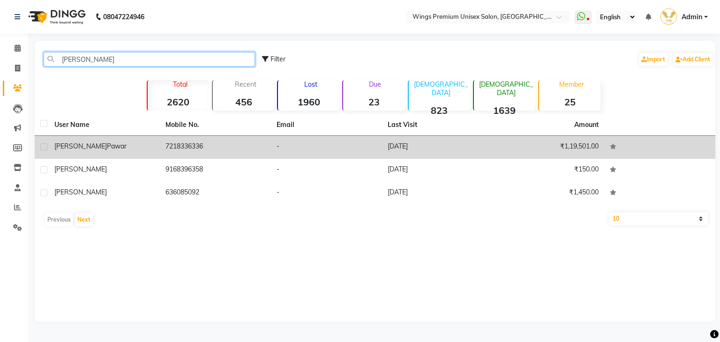
type input "[PERSON_NAME]"
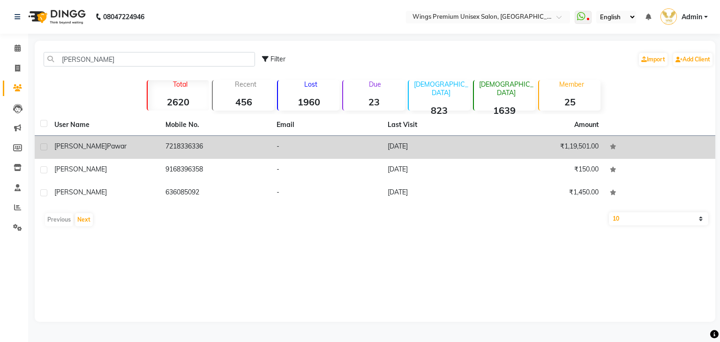
click at [193, 147] on td "7218336336" at bounding box center [215, 147] width 111 height 23
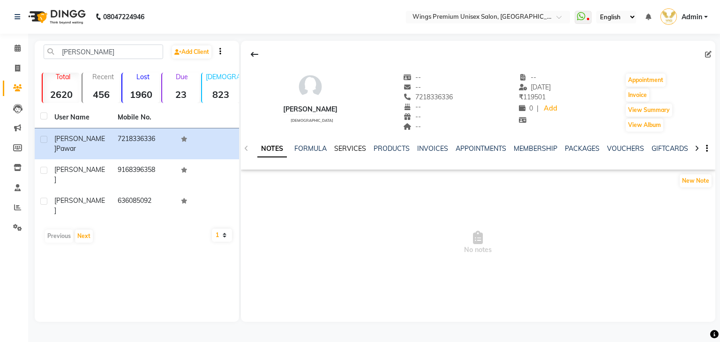
click at [345, 150] on link "SERVICES" at bounding box center [350, 148] width 32 height 8
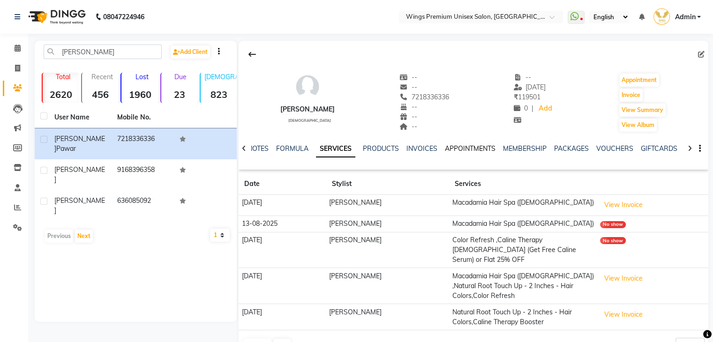
click at [461, 151] on link "APPOINTMENTS" at bounding box center [470, 148] width 51 height 8
